Goal: Task Accomplishment & Management: Manage account settings

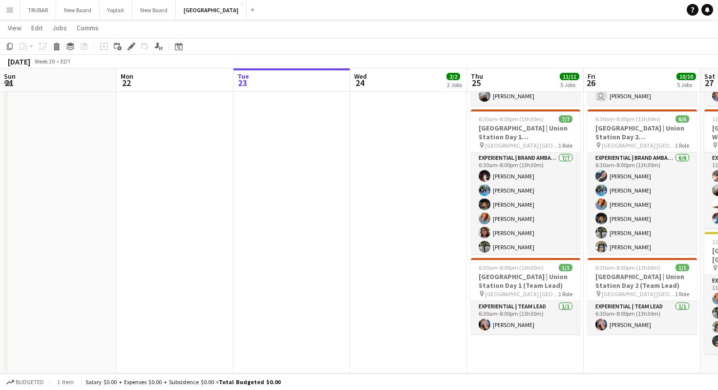
scroll to position [0, 468]
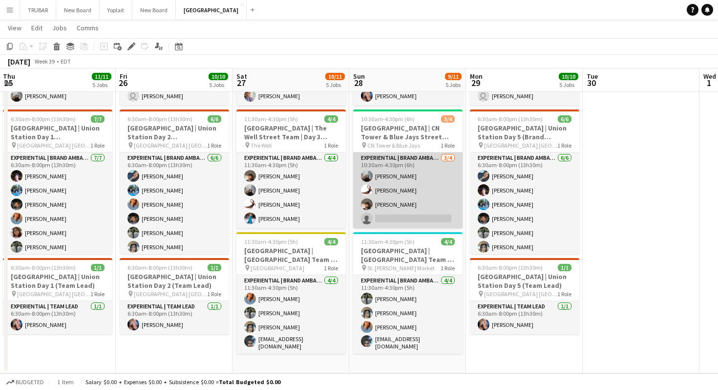
click at [382, 218] on app-card-role "Experiential | Brand Ambassador [DATE] 10:30am-4:30pm (6h) [PERSON_NAME] [PERSO…" at bounding box center [407, 190] width 109 height 76
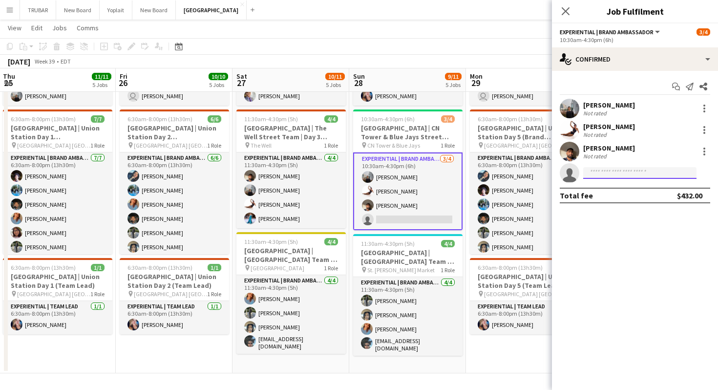
click at [615, 170] on input at bounding box center [639, 173] width 113 height 12
type input "*"
type input "******"
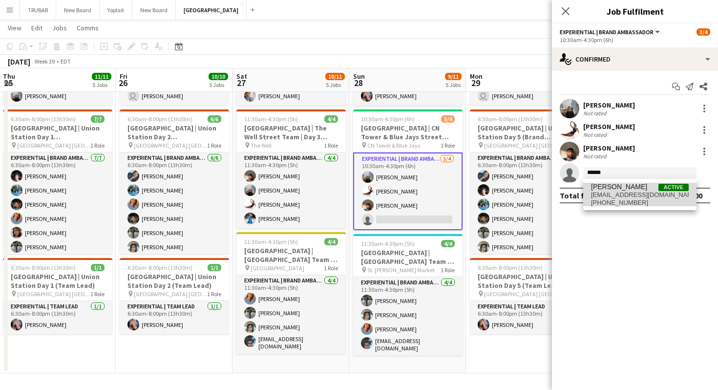
click at [614, 199] on span "[PHONE_NUMBER]" at bounding box center [640, 203] width 98 height 8
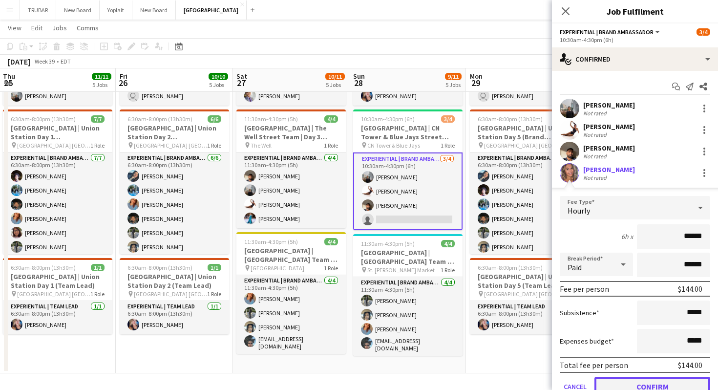
click at [624, 389] on button "Confirm" at bounding box center [652, 387] width 116 height 20
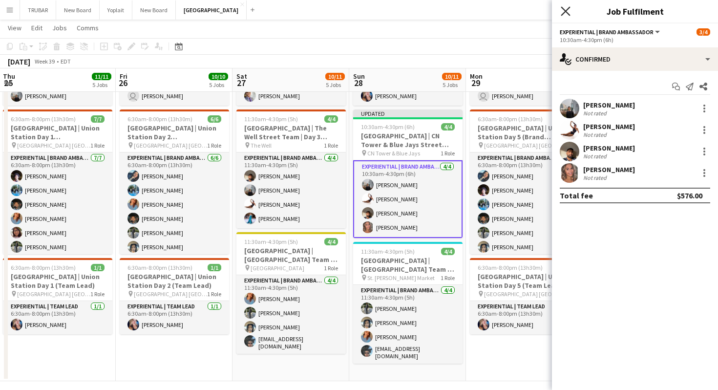
click at [563, 7] on icon "Close pop-in" at bounding box center [565, 10] width 9 height 9
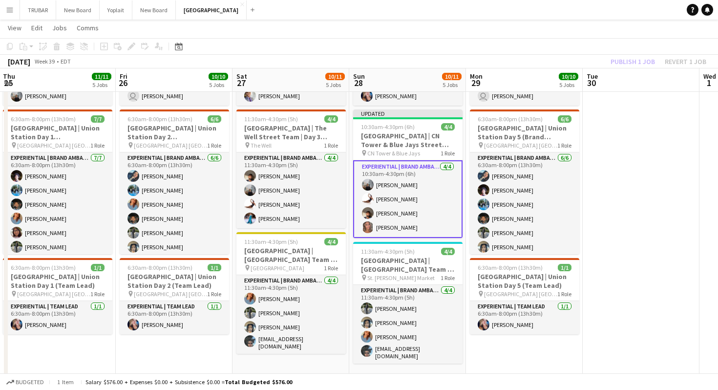
click at [556, 55] on div "[DATE] Week 39 • EDT Publish 1 job Revert 1 job" at bounding box center [359, 62] width 718 height 14
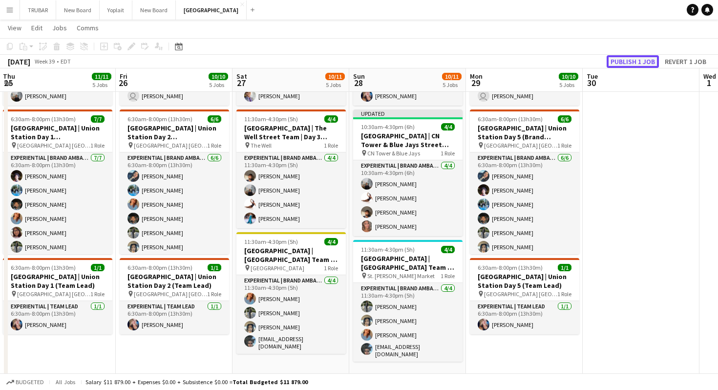
click at [619, 61] on button "Publish 1 job" at bounding box center [633, 61] width 52 height 13
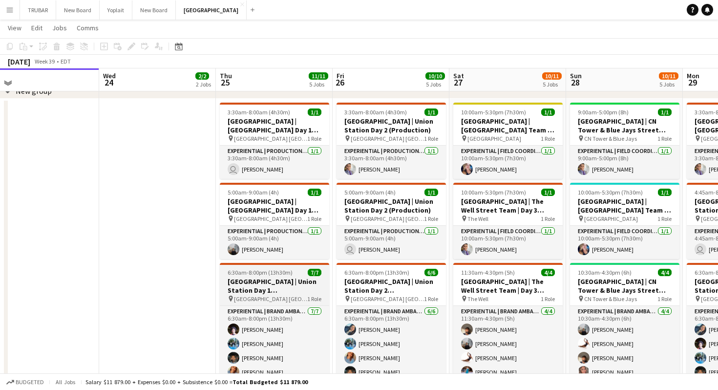
scroll to position [207, 0]
